Goal: Task Accomplishment & Management: Use online tool/utility

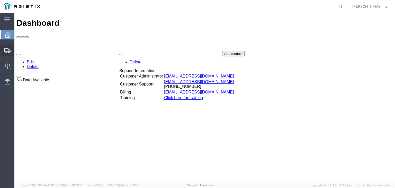
click at [9, 52] on icon at bounding box center [7, 50] width 6 height 5
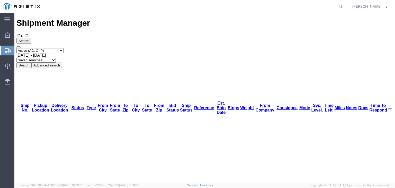
scroll to position [58, 0]
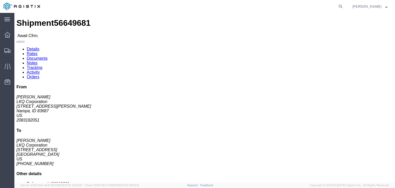
click button "Decline Shipment"
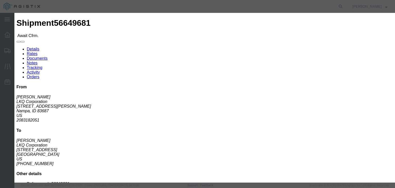
click select "Select Can't haul at contracted rate Can't meet deliver by date / time Can't me…"
select select "Can't haul at contracted rate"
click select "Select Can't haul at contracted rate Can't meet deliver by date / time Can't me…"
click button "Decline"
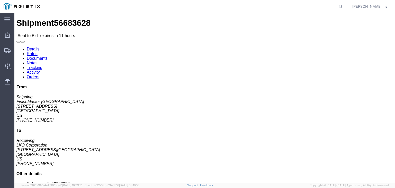
click icon "button"
click link "Enter / Modify Bid"
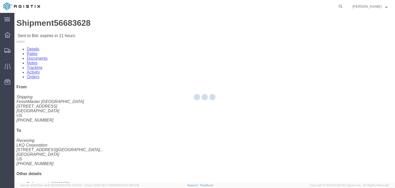
select select "4512"
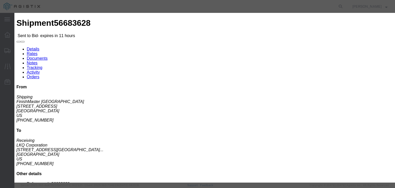
click select "Select LTL 3 - 5 Day Less than Truckload Rail Reefer TL Standard 3 - 5 Day Truc…"
select select "13784"
click select "Select LTL 3 - 5 Day Less than Truckload Rail Reefer TL Standard 3 - 5 Day Truc…"
click input "text"
type input "bid"
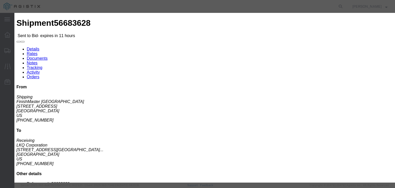
click label "Accept Terms"
click input "Accept Terms"
checkbox input "true"
click input "number"
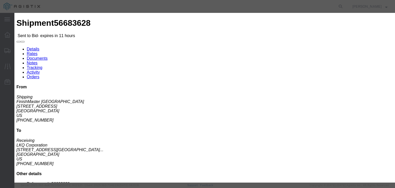
click div "Select 2 Day Service 3 Axle Winch Truck 3 to 5 Day Service 96L Domestic Flat Ra…"
click input "number"
type input "1450"
click button "Submit"
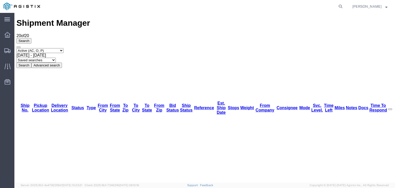
scroll to position [49, 0]
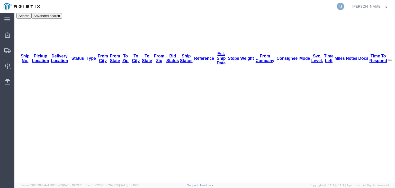
click at [344, 8] on icon at bounding box center [340, 6] width 7 height 7
paste input "56649681"
type input "56649681"
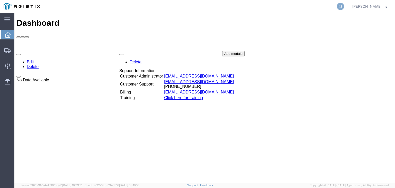
click at [344, 4] on icon at bounding box center [340, 6] width 7 height 7
paste input "56649075"
type input "56649075"
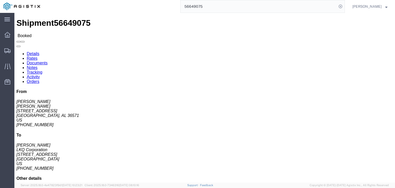
click link "Notes"
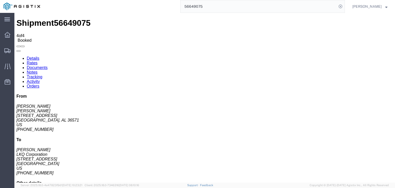
click at [38, 70] on link "Notes" at bounding box center [32, 72] width 11 height 4
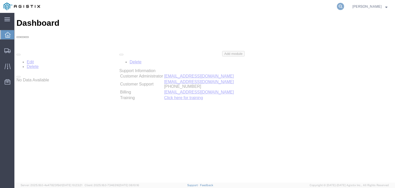
click at [344, 6] on icon at bounding box center [340, 6] width 7 height 7
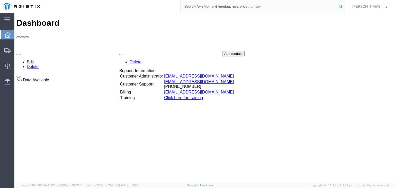
paste input "56001479"
type input "56001479"
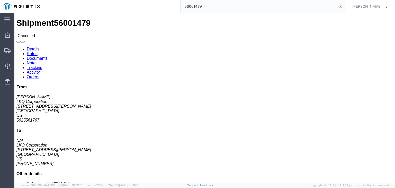
click link "Rates"
